Goal: Task Accomplishment & Management: Manage account settings

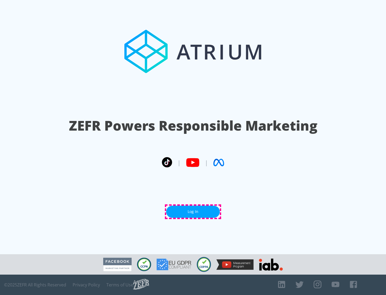
click at [193, 212] on link "Log In" at bounding box center [193, 212] width 54 height 12
